Goal: Task Accomplishment & Management: Manage account settings

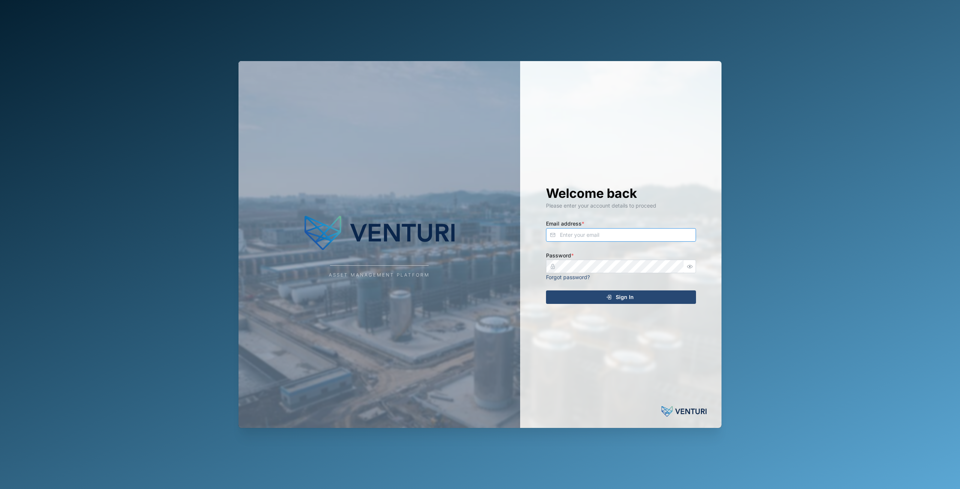
type input "[EMAIL_ADDRESS][DOMAIN_NAME]"
click at [619, 297] on span "Sign In" at bounding box center [625, 297] width 18 height 13
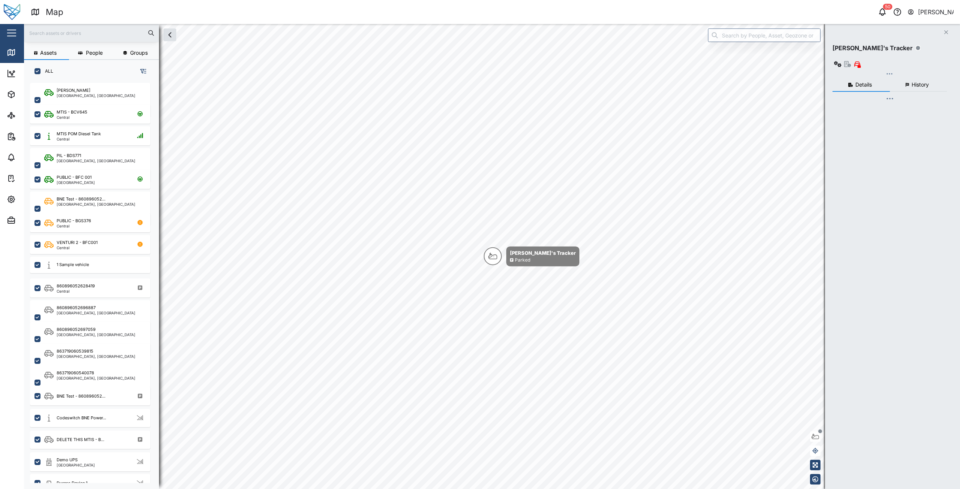
checkbox input "true"
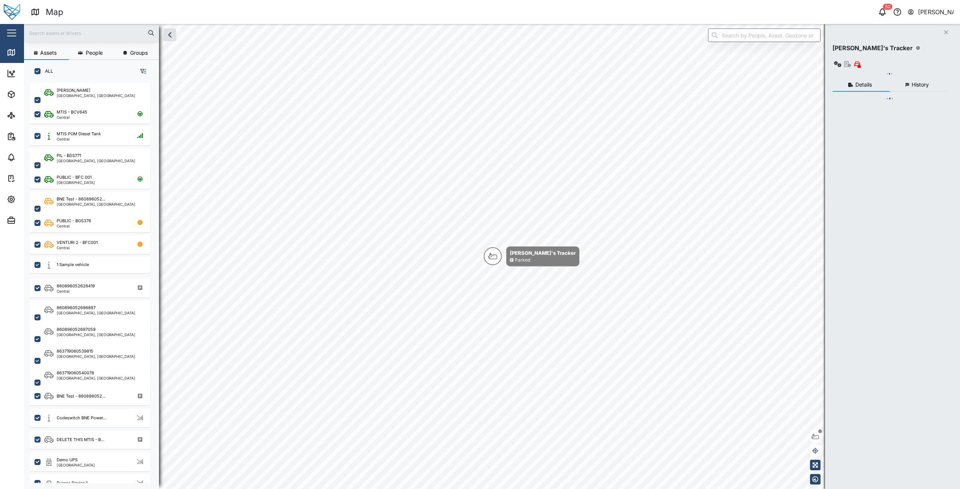
checkbox input "true"
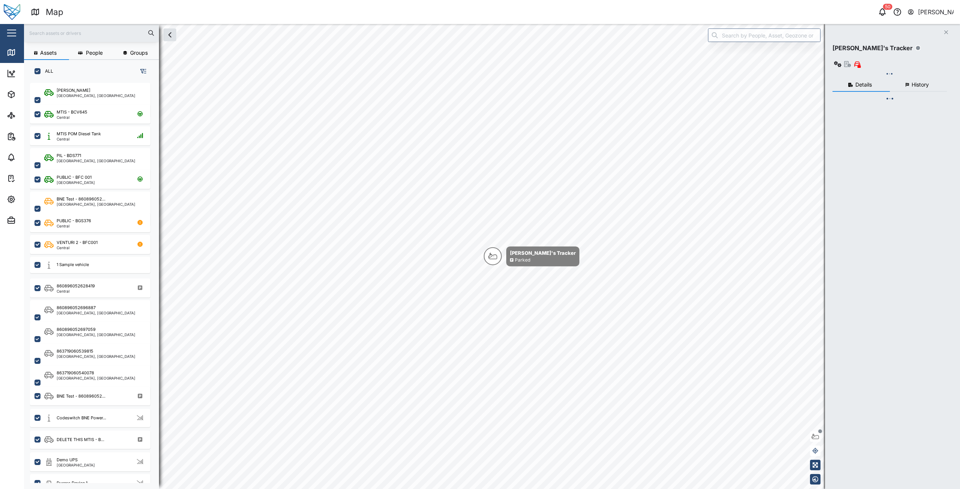
checkbox input "true"
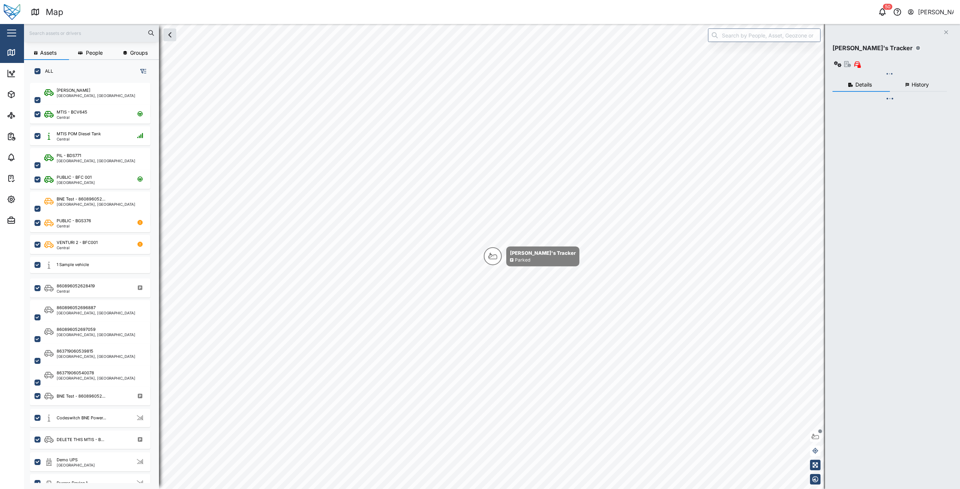
checkbox input "true"
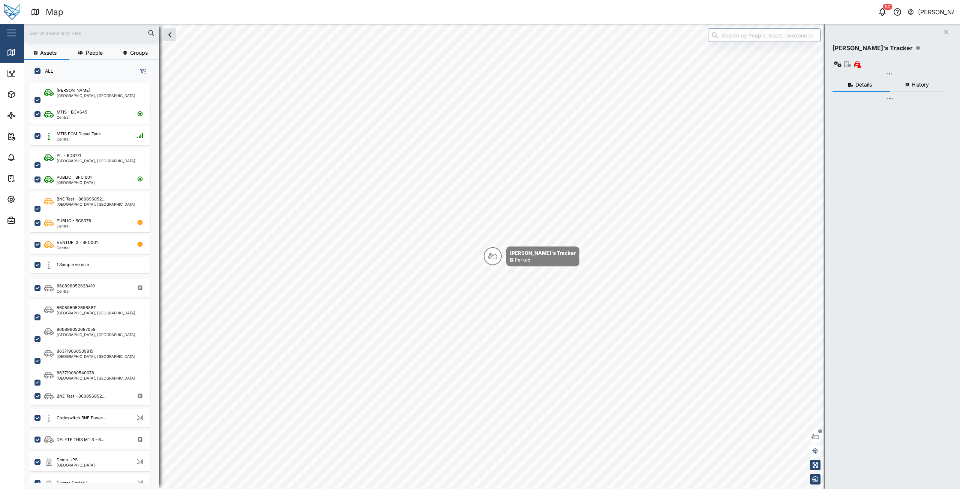
checkbox input "true"
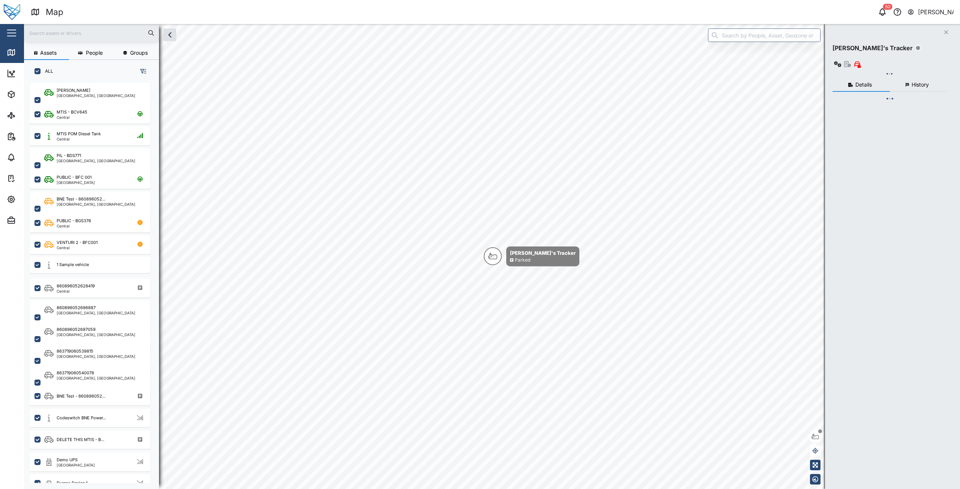
checkbox input "true"
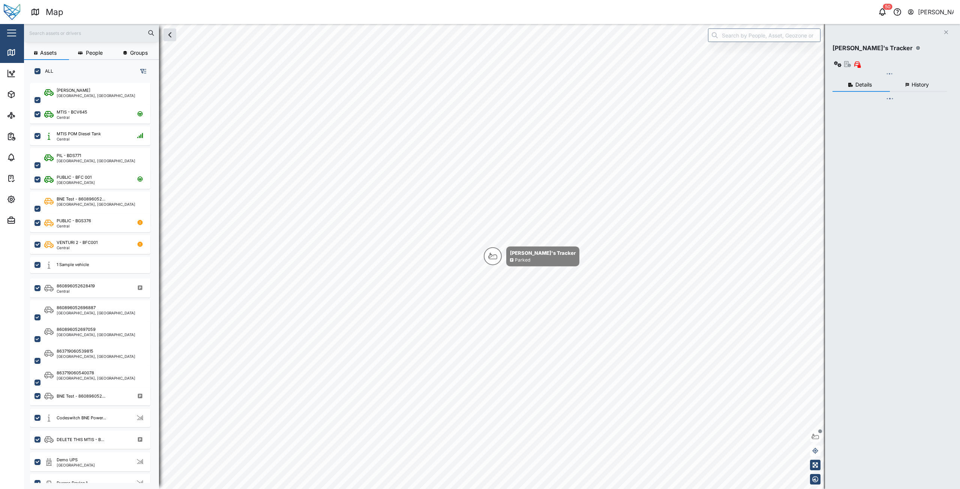
checkbox input "true"
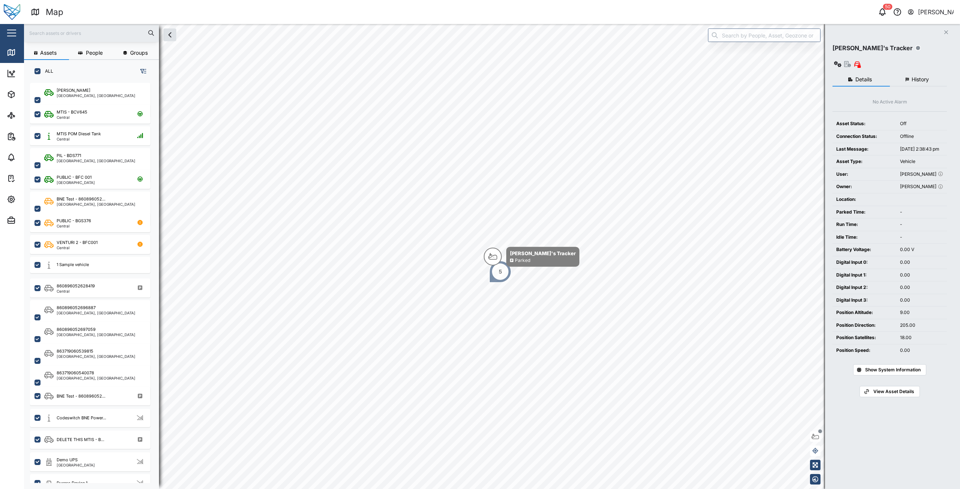
scroll to position [397, 117]
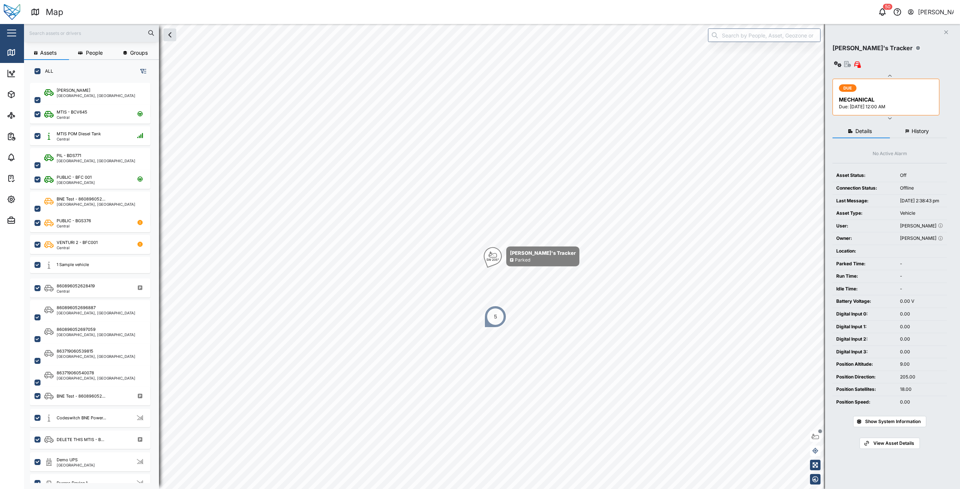
click at [12, 37] on button "button" at bounding box center [11, 33] width 13 height 13
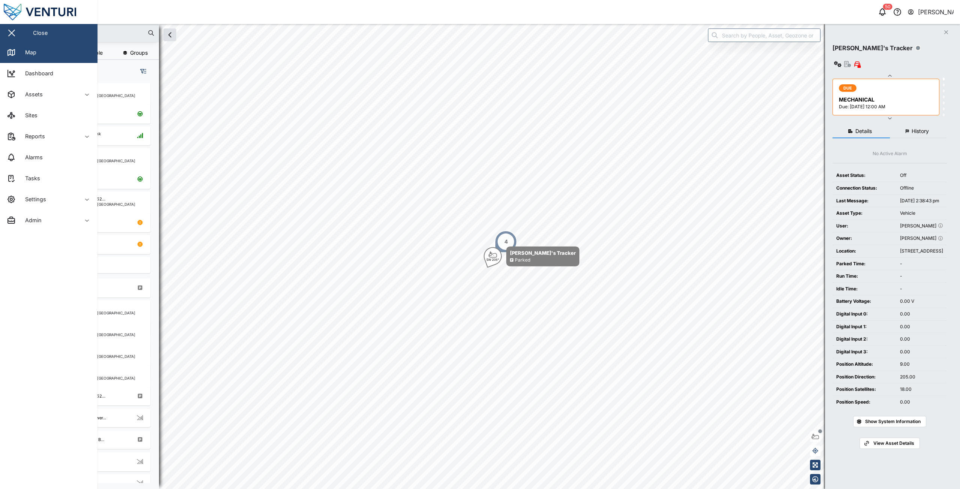
click at [30, 32] on div "Close" at bounding box center [48, 33] width 97 height 18
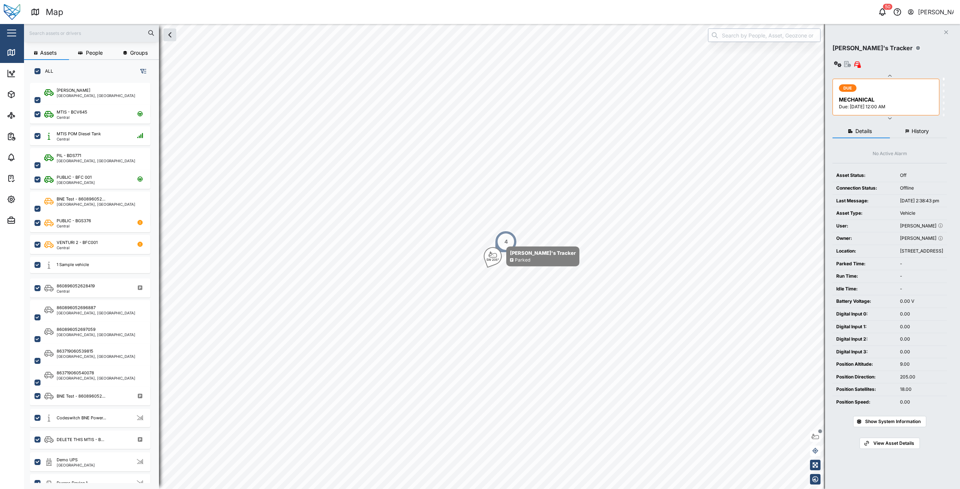
click at [752, 40] on input "search" at bounding box center [764, 34] width 112 height 13
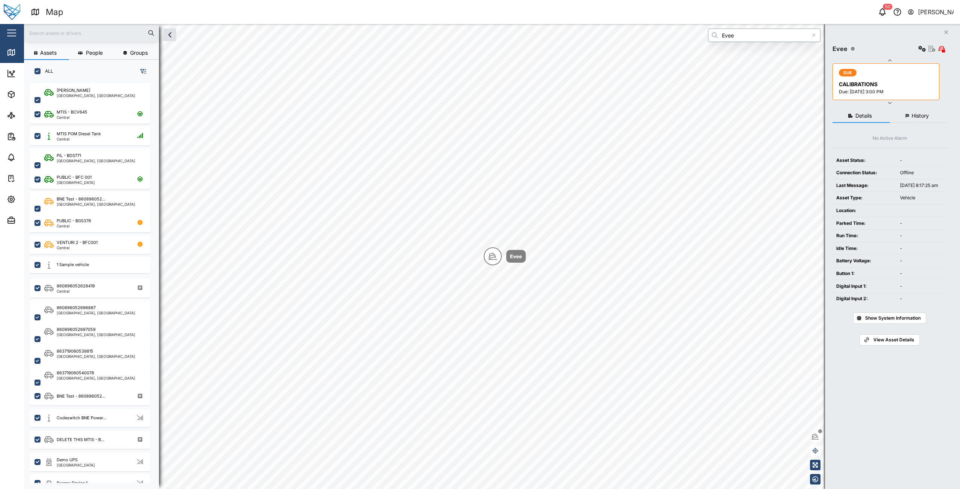
type input "Evee"
click at [923, 51] on icon "button" at bounding box center [921, 49] width 7 height 6
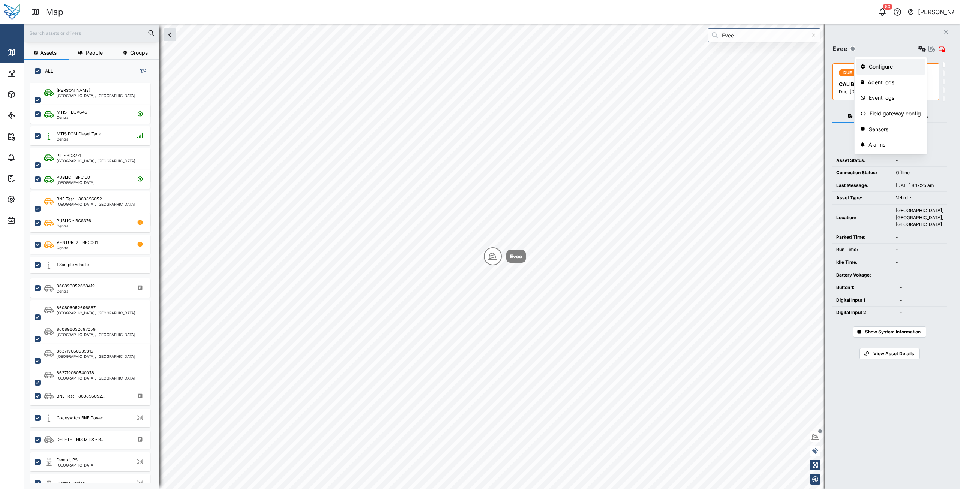
click at [881, 69] on div "Configure" at bounding box center [895, 67] width 52 height 8
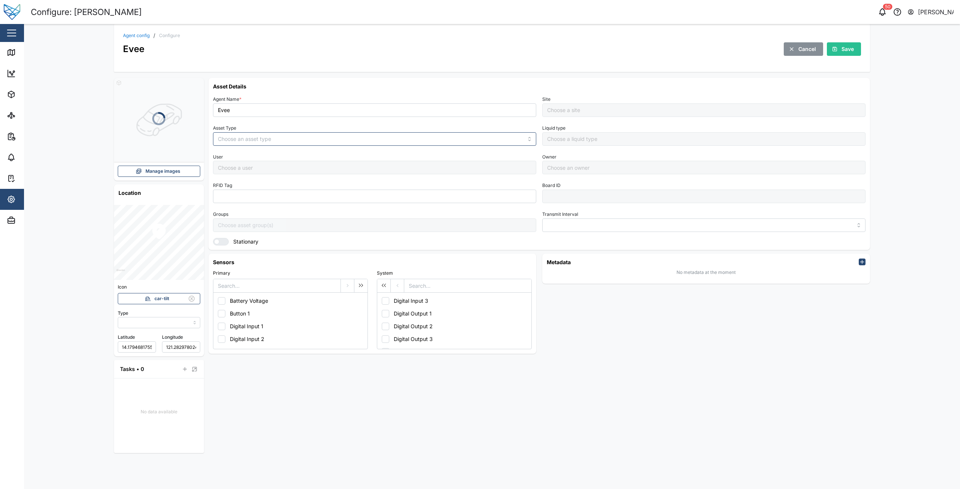
type input "MANUAL"
type input "VEHICLE"
type input "5 minutes"
type input "B1"
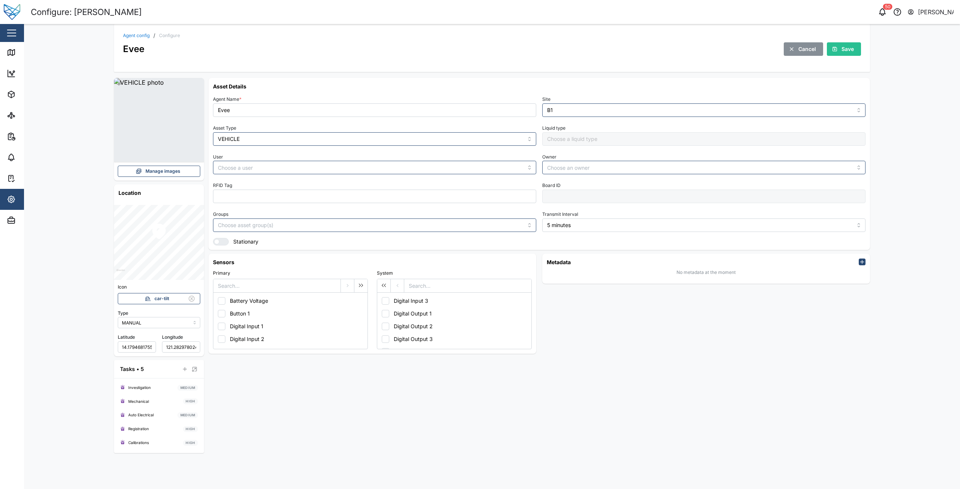
click at [171, 172] on span "Manage images" at bounding box center [162, 171] width 35 height 10
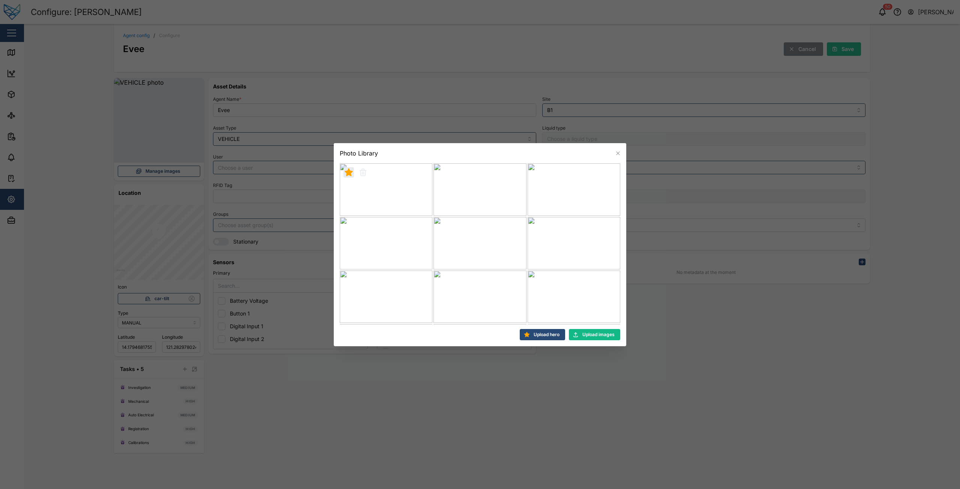
click at [540, 334] on span "Upload hero" at bounding box center [546, 335] width 26 height 10
click at [439, 226] on icon "button" at bounding box center [442, 225] width 7 height 7
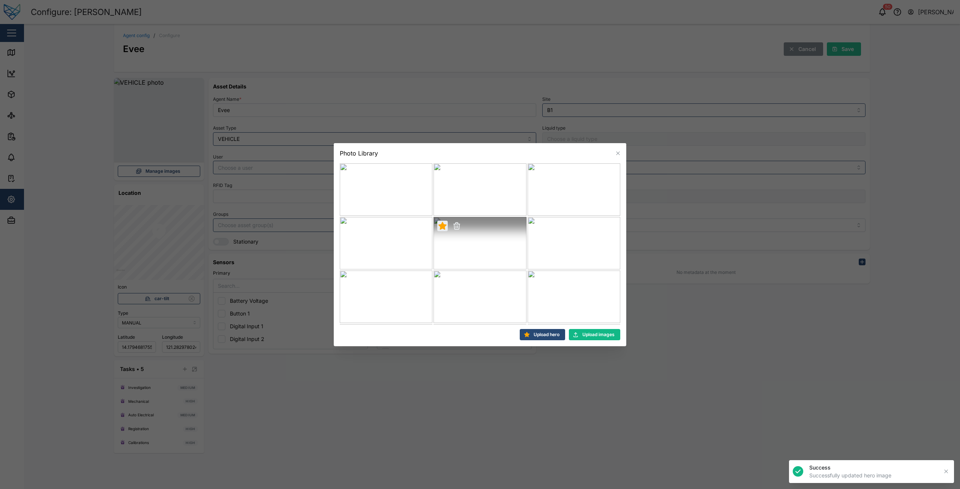
click at [537, 335] on span "Upload hero" at bounding box center [546, 335] width 26 height 10
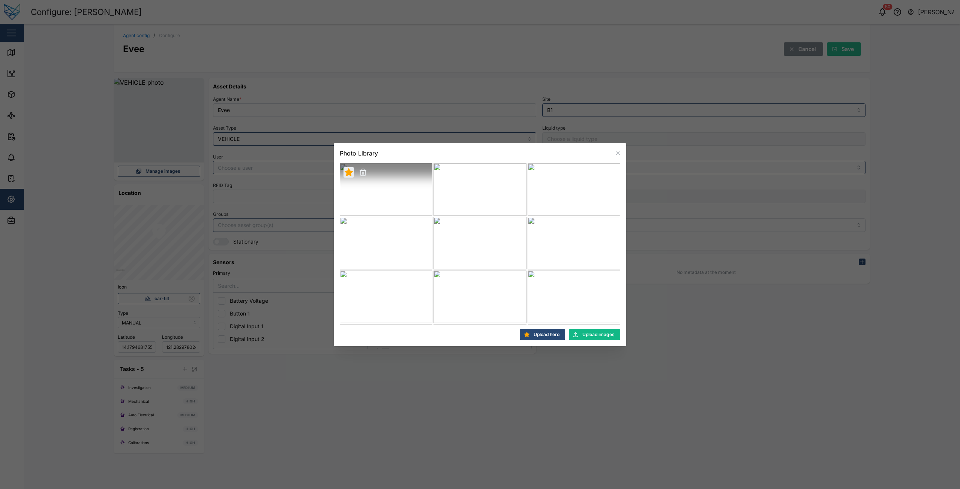
click at [361, 171] on icon "button" at bounding box center [362, 173] width 5 height 5
click at [354, 195] on icon "button" at bounding box center [350, 196] width 9 height 9
click at [441, 226] on icon "button" at bounding box center [442, 225] width 7 height 7
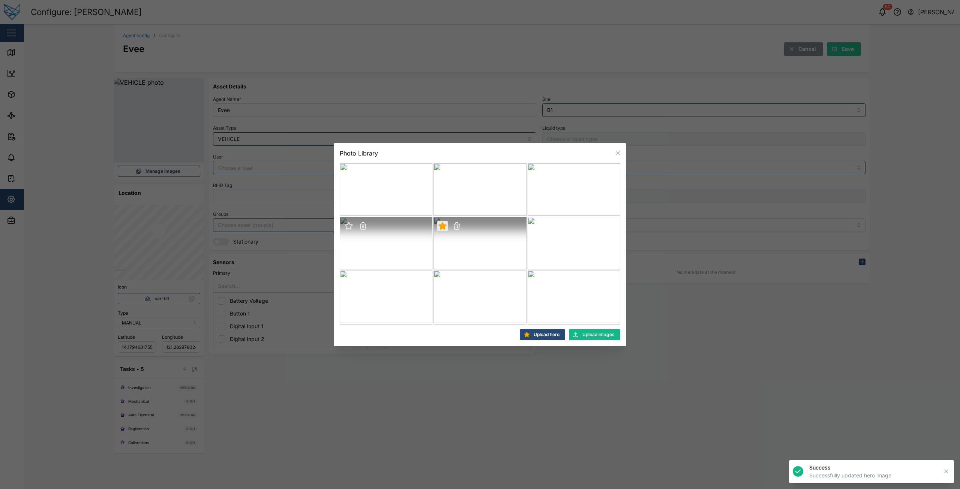
click at [364, 228] on icon "button" at bounding box center [362, 226] width 5 height 5
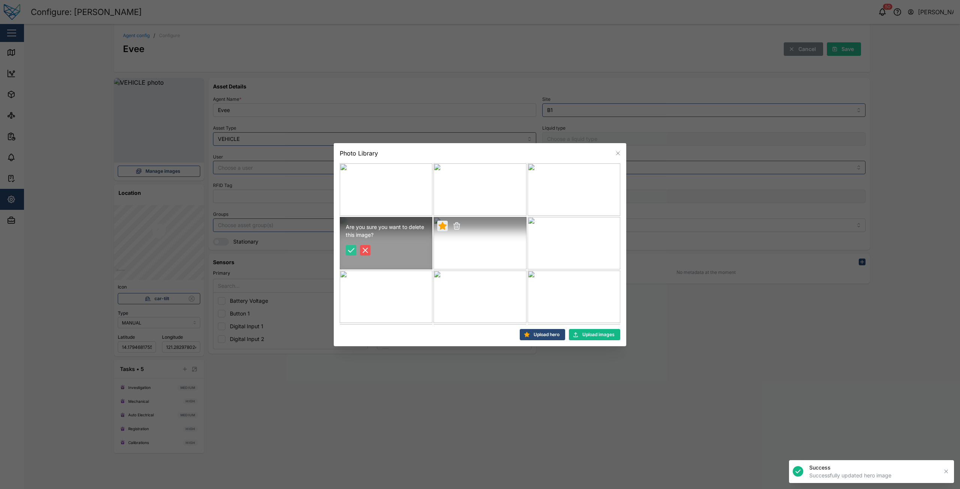
click at [349, 252] on icon "button" at bounding box center [350, 250] width 9 height 9
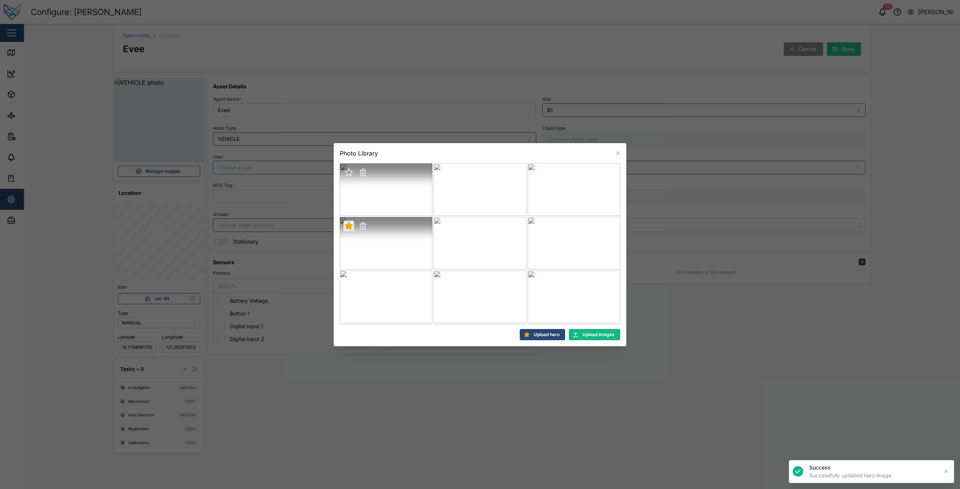
click at [363, 172] on icon "button" at bounding box center [362, 173] width 5 height 5
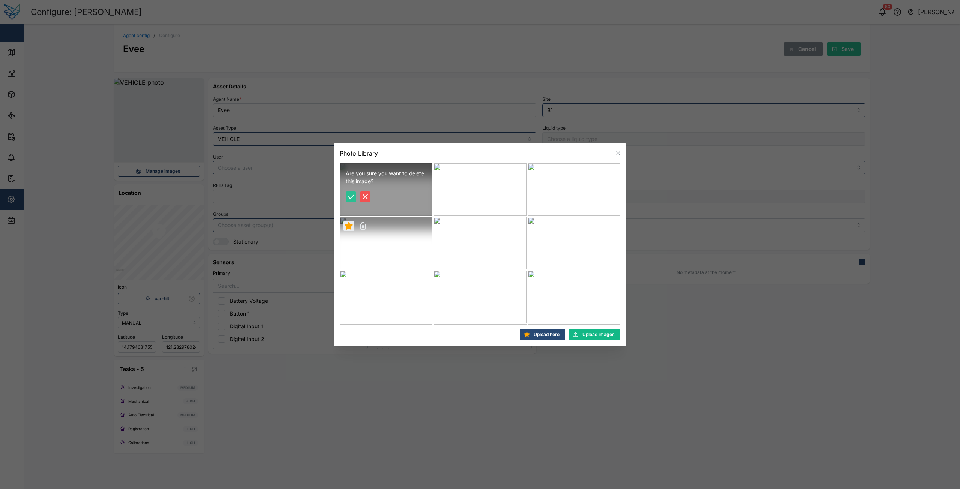
click at [349, 199] on icon "button" at bounding box center [350, 196] width 9 height 9
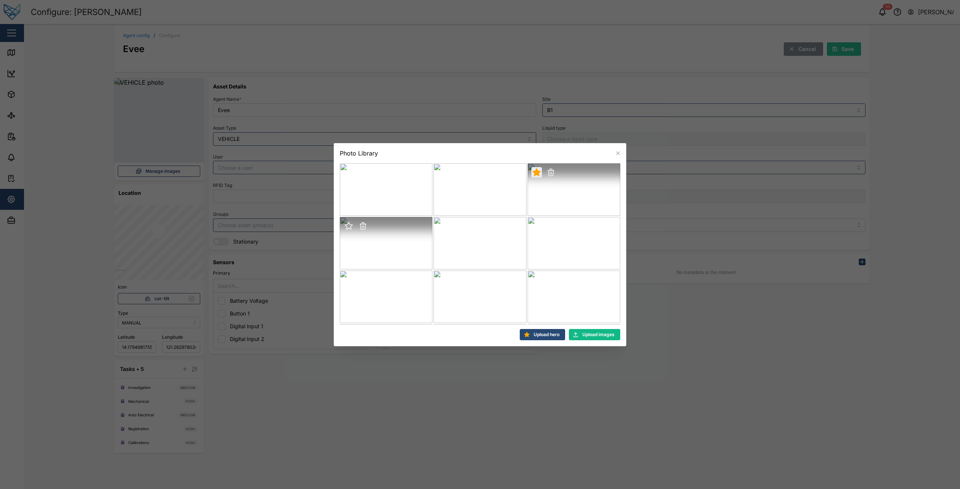
click at [360, 226] on icon "button" at bounding box center [362, 226] width 5 height 5
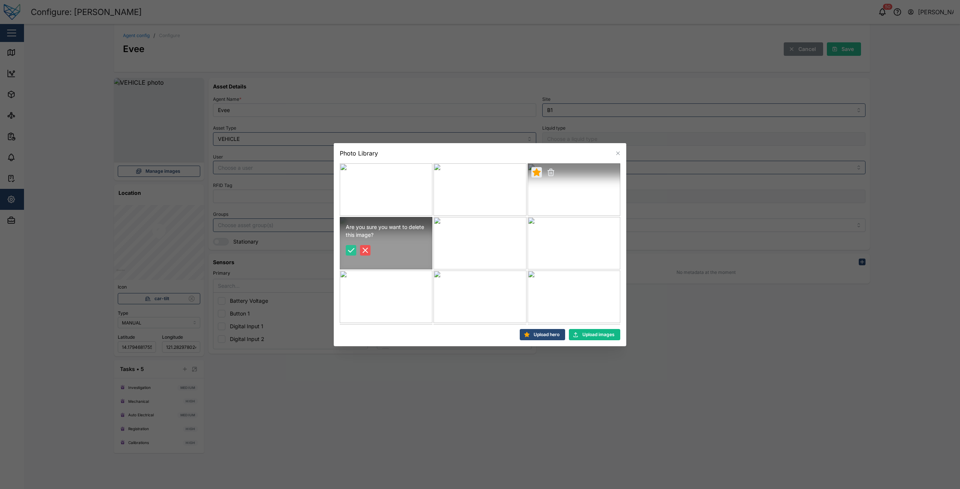
click at [343, 252] on div "Are you sure you want to delete this image?" at bounding box center [386, 239] width 93 height 45
click at [347, 250] on icon "button" at bounding box center [350, 250] width 9 height 9
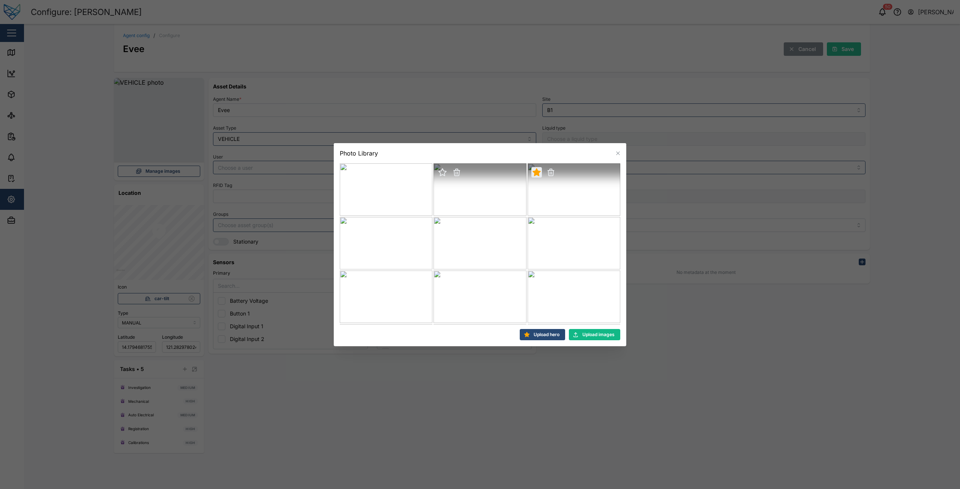
click at [452, 169] on icon "button" at bounding box center [456, 172] width 9 height 9
click at [441, 198] on icon "button" at bounding box center [444, 196] width 9 height 9
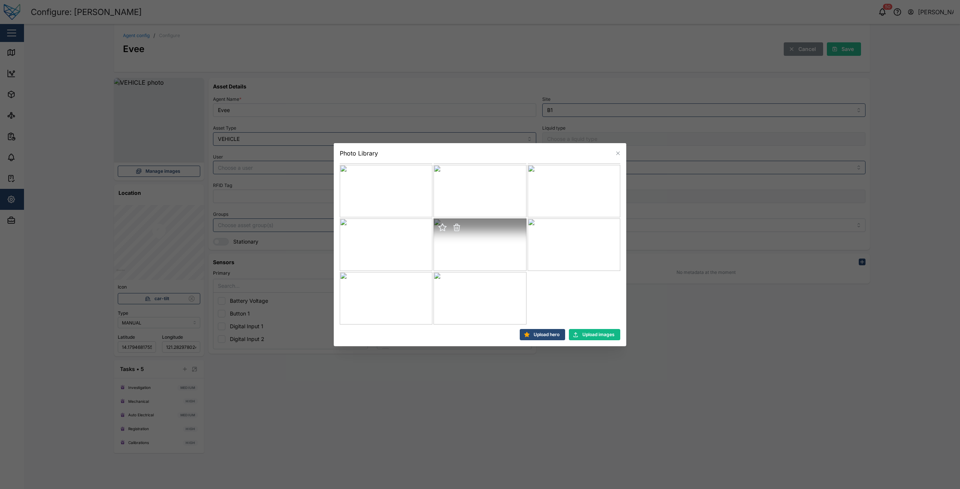
click at [455, 232] on icon "button" at bounding box center [456, 227] width 9 height 9
click at [444, 249] on icon "button" at bounding box center [444, 251] width 9 height 9
drag, startPoint x: 727, startPoint y: 386, endPoint x: 575, endPoint y: 331, distance: 162.0
click at [722, 385] on div at bounding box center [480, 244] width 960 height 489
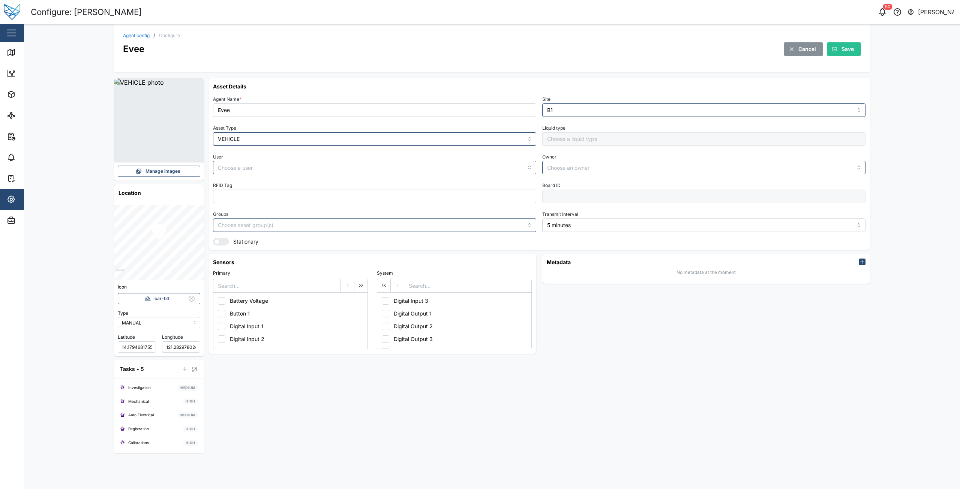
click at [172, 171] on span "Manage images" at bounding box center [162, 171] width 35 height 10
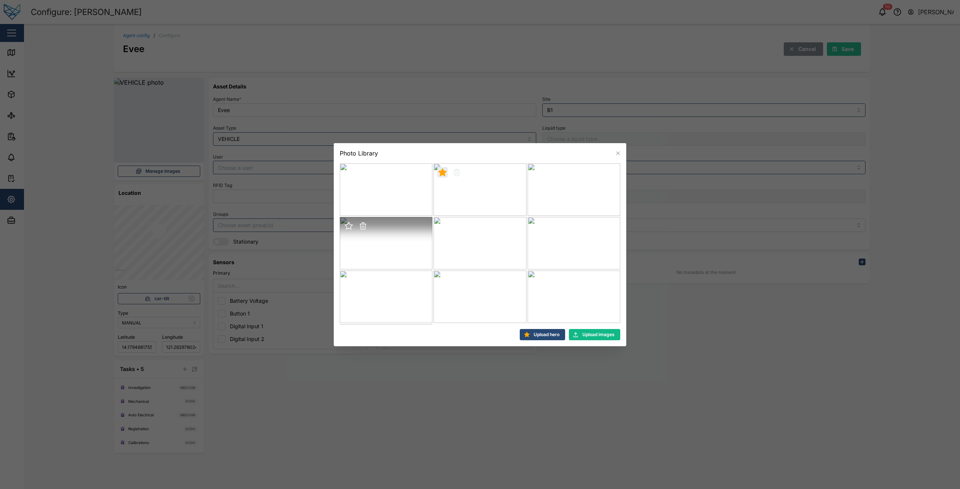
click at [361, 226] on icon "button" at bounding box center [362, 226] width 5 height 5
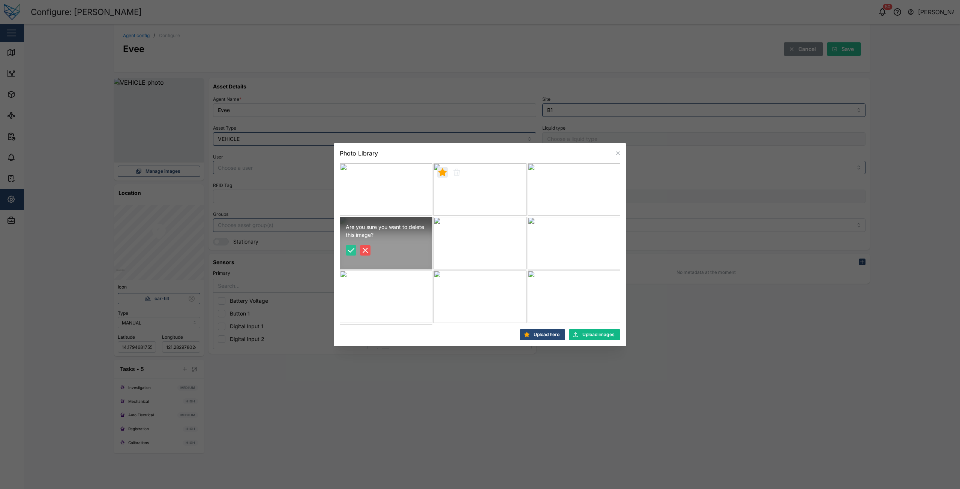
click at [353, 249] on icon "button" at bounding box center [351, 251] width 6 height 4
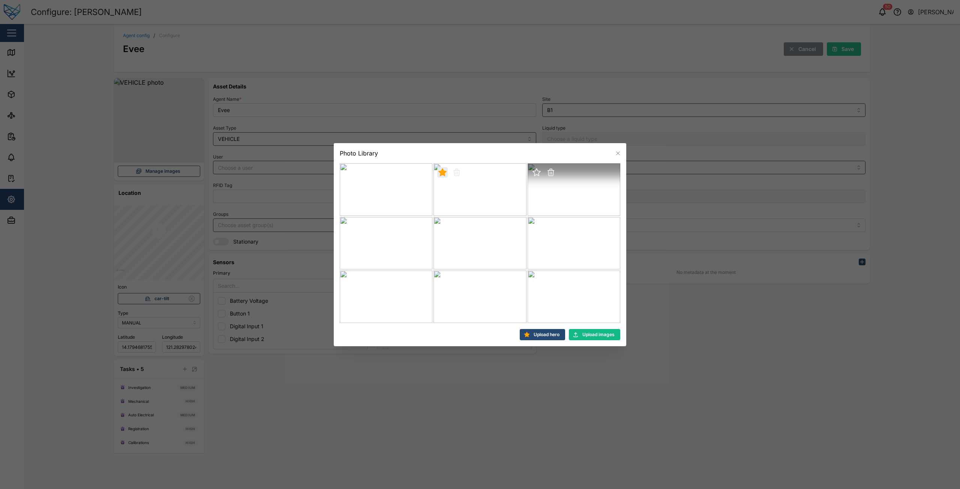
drag, startPoint x: 538, startPoint y: 172, endPoint x: 544, endPoint y: 174, distance: 6.1
click at [539, 173] on icon "button" at bounding box center [536, 172] width 7 height 7
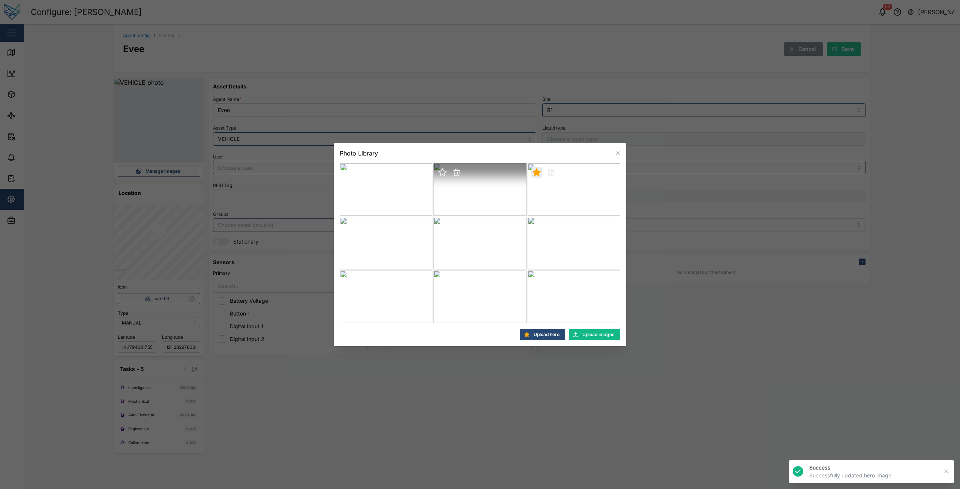
click at [462, 170] on div at bounding box center [479, 189] width 93 height 52
click at [456, 172] on icon "button" at bounding box center [456, 173] width 5 height 5
click at [444, 193] on icon "button" at bounding box center [444, 196] width 9 height 9
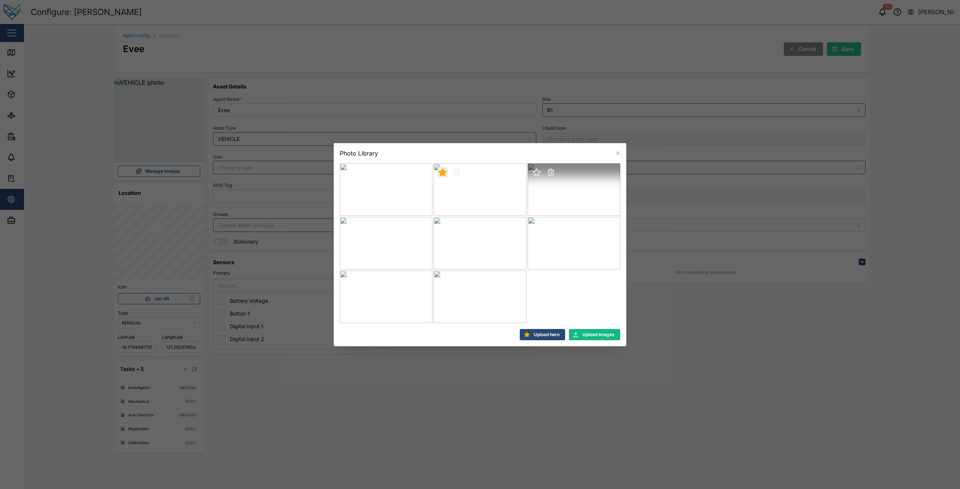
click at [548, 170] on icon "button" at bounding box center [550, 172] width 9 height 9
click at [539, 196] on icon "button" at bounding box center [538, 196] width 9 height 9
click at [458, 225] on icon "button" at bounding box center [456, 226] width 5 height 5
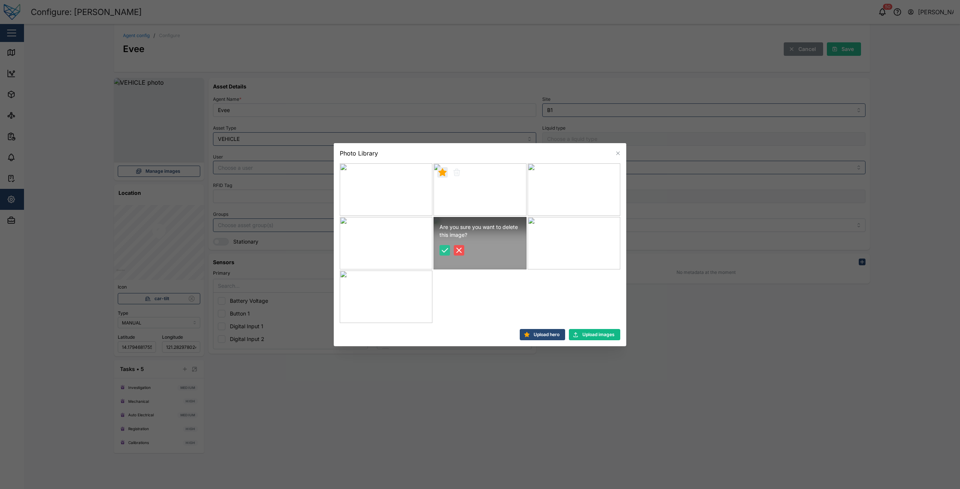
click at [444, 249] on icon "button" at bounding box center [444, 250] width 9 height 9
click at [457, 225] on icon "button" at bounding box center [456, 226] width 5 height 5
click at [446, 254] on icon "button" at bounding box center [444, 250] width 9 height 9
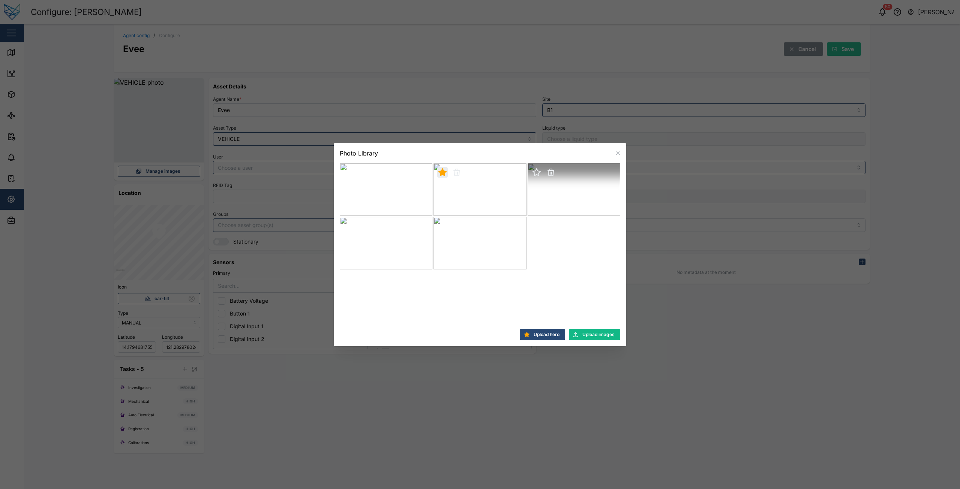
click at [549, 174] on icon "button" at bounding box center [550, 173] width 5 height 5
click at [538, 196] on icon "button" at bounding box center [538, 196] width 9 height 9
click at [362, 169] on icon "button" at bounding box center [363, 169] width 2 height 1
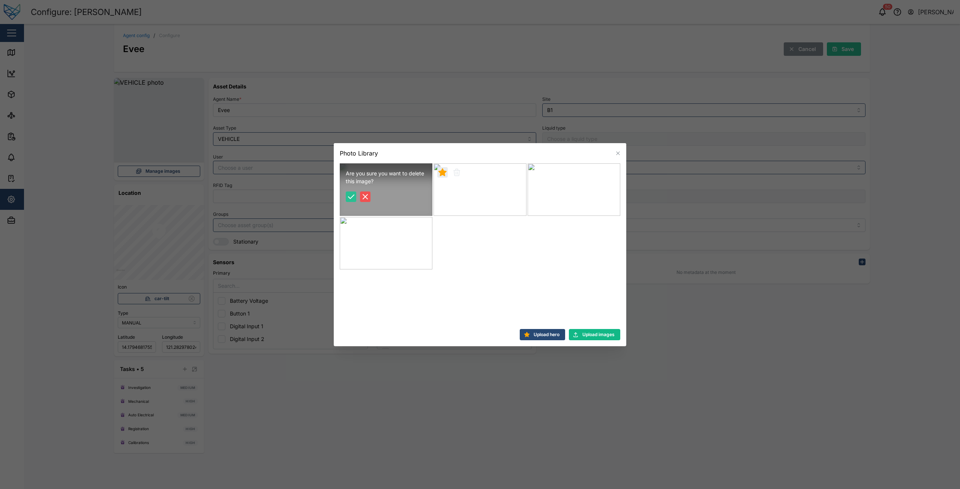
click at [352, 196] on icon "button" at bounding box center [351, 197] width 6 height 4
click at [527, 401] on div at bounding box center [480, 244] width 960 height 489
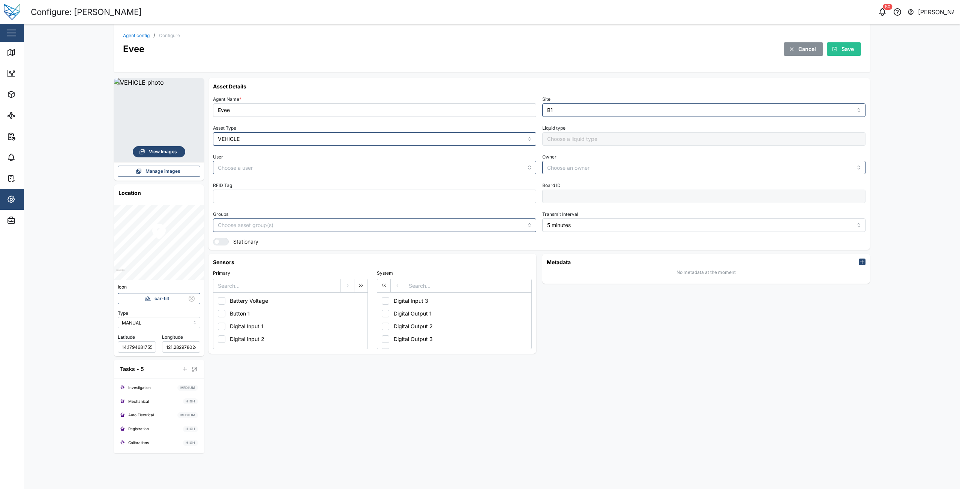
click at [156, 148] on span "View Images" at bounding box center [163, 152] width 28 height 10
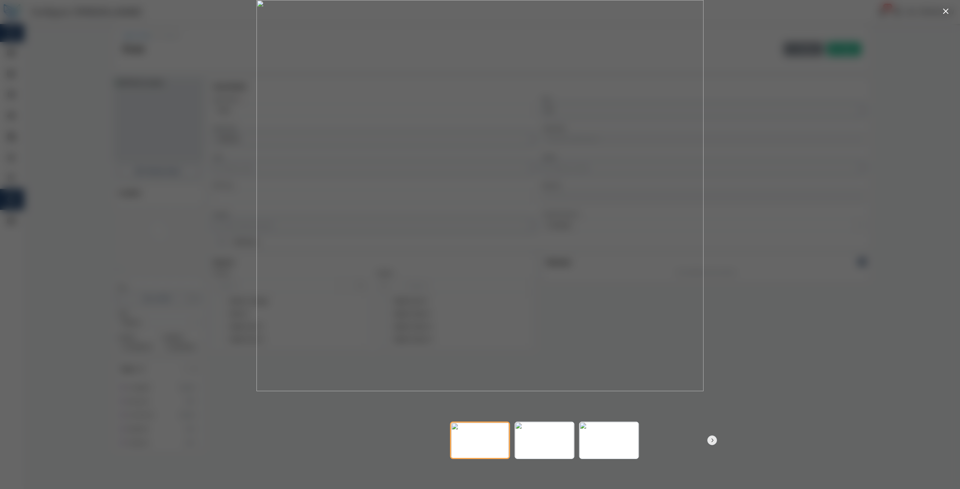
click at [714, 442] on icon "button" at bounding box center [712, 440] width 6 height 6
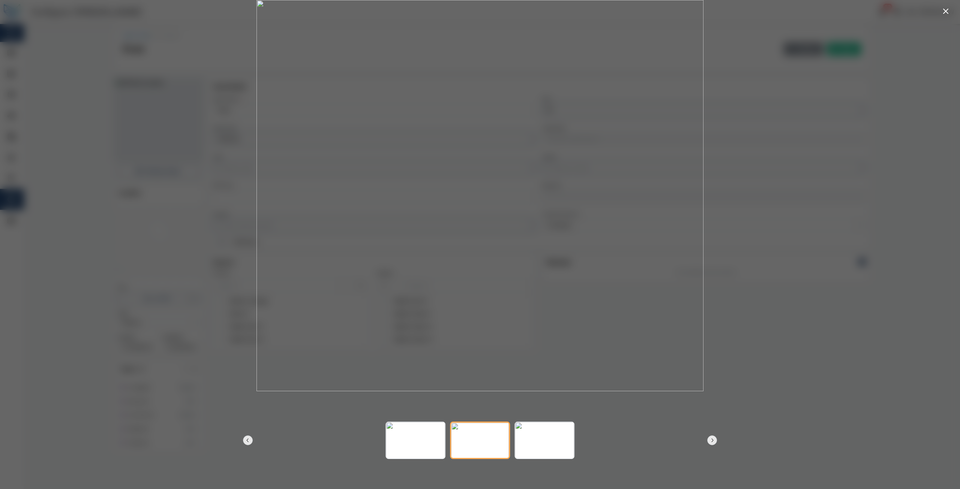
click at [714, 441] on icon "button" at bounding box center [712, 440] width 6 height 6
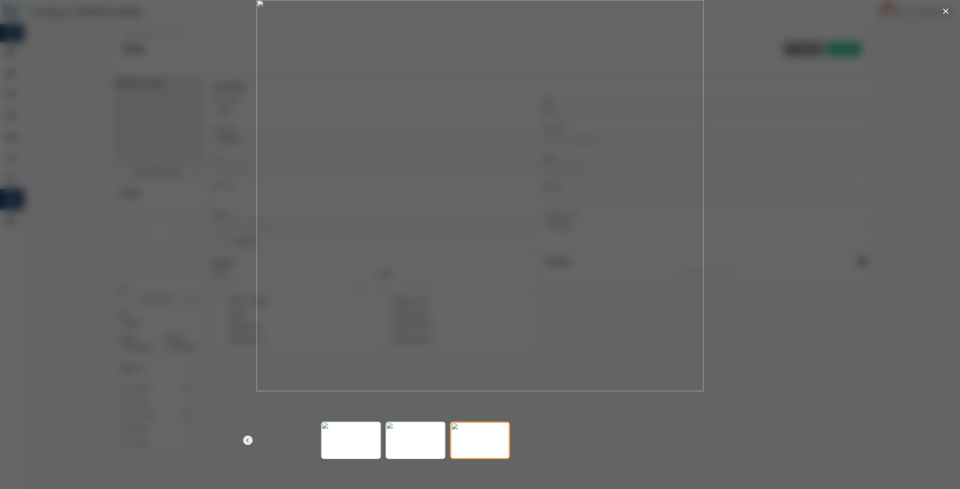
click at [244, 442] on button "button" at bounding box center [248, 441] width 10 height 10
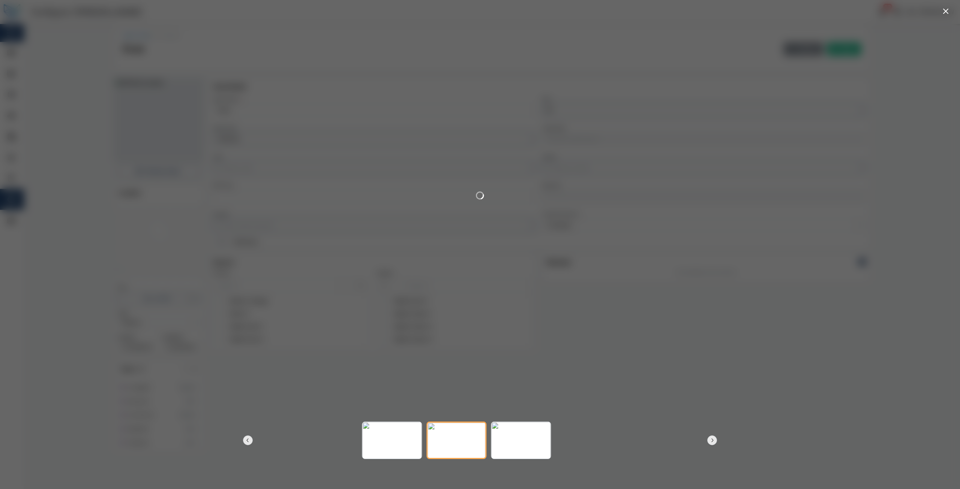
click at [245, 442] on icon "button" at bounding box center [248, 440] width 6 height 6
